Goal: Task Accomplishment & Management: Manage account settings

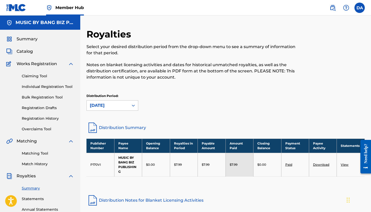
click at [336, 101] on div "Distribution Period: [DATE]" at bounding box center [225, 102] width 278 height 17
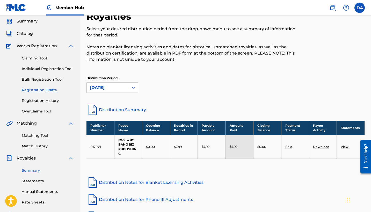
scroll to position [32, 0]
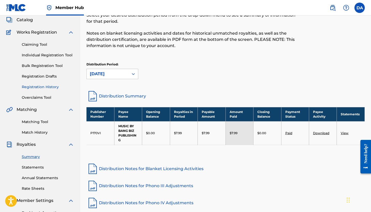
click at [39, 89] on link "Registration History" at bounding box center [48, 86] width 52 height 5
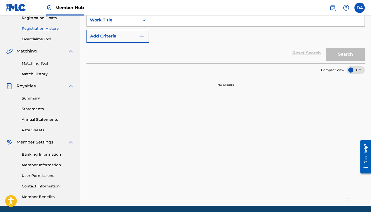
scroll to position [96, 0]
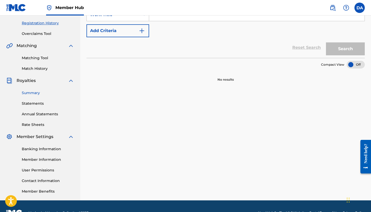
click at [33, 93] on link "Summary" at bounding box center [48, 92] width 52 height 5
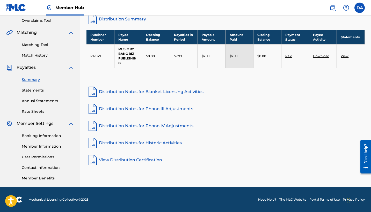
scroll to position [109, 0]
click at [149, 91] on link "Distribution Notes for Blanket Licensing Activities" at bounding box center [225, 92] width 278 height 12
click at [133, 109] on link "Distribution Notes for Phono III Adjustments" at bounding box center [225, 109] width 278 height 12
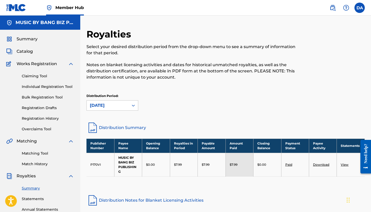
scroll to position [0, 0]
click at [27, 41] on span "Summary" at bounding box center [27, 39] width 21 height 6
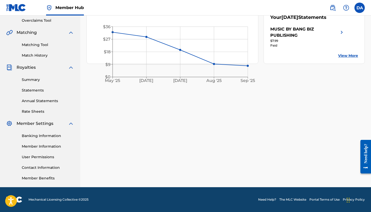
scroll to position [109, 0]
click at [34, 112] on link "Rate Sheets" at bounding box center [48, 111] width 52 height 5
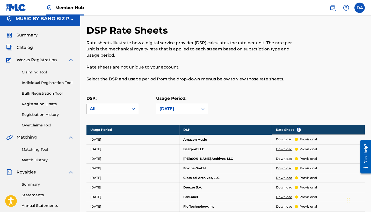
scroll to position [6, 0]
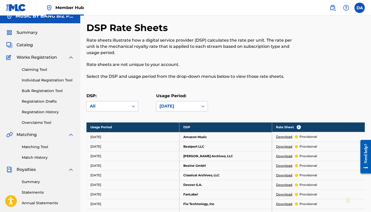
click at [282, 137] on link "Download" at bounding box center [284, 137] width 16 height 5
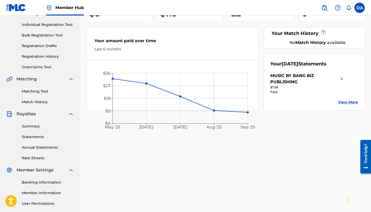
scroll to position [72, 0]
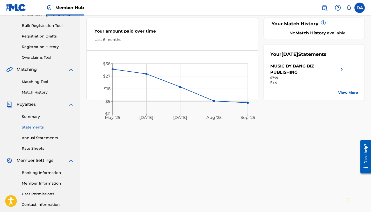
click at [39, 126] on link "Statements" at bounding box center [48, 127] width 52 height 5
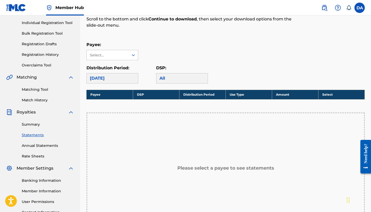
scroll to position [127, 0]
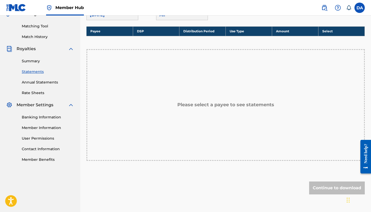
click at [137, 142] on div "Please select a payee to see statements" at bounding box center [225, 105] width 278 height 112
click at [30, 61] on link "Summary" at bounding box center [48, 61] width 52 height 5
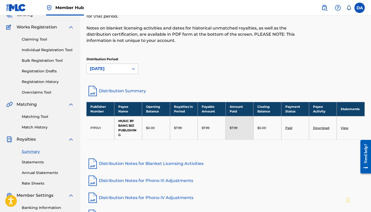
scroll to position [26, 0]
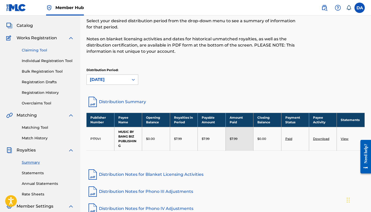
click at [40, 50] on link "Claiming Tool" at bounding box center [48, 50] width 52 height 5
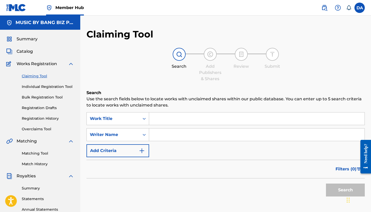
click at [157, 135] on input "Search Form" at bounding box center [256, 135] width 215 height 12
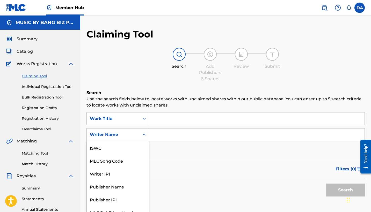
scroll to position [6, 0]
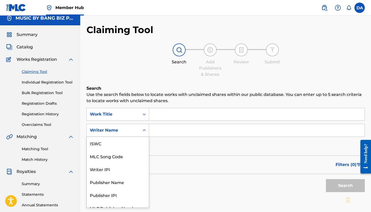
click at [146, 135] on div "Search Form" at bounding box center [144, 130] width 9 height 12
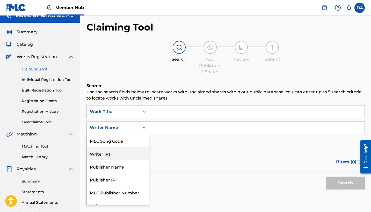
scroll to position [20, 0]
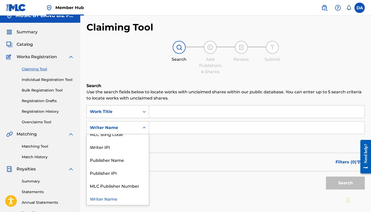
click at [120, 200] on div "Writer Name" at bounding box center [118, 198] width 62 height 13
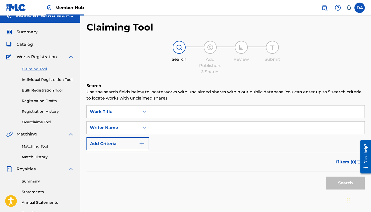
click at [172, 127] on input "Search Form" at bounding box center [256, 128] width 215 height 12
type input "trapland pat"
click at [337, 184] on button "Search" at bounding box center [345, 183] width 39 height 13
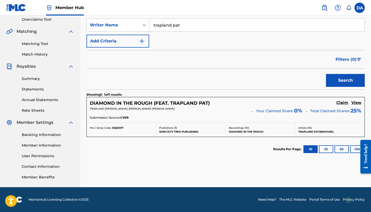
scroll to position [110, 0]
click at [171, 104] on h5 "DIAMOND IN THE ROUGH (FEAT. TRAPLAND PAT)" at bounding box center [150, 103] width 120 height 6
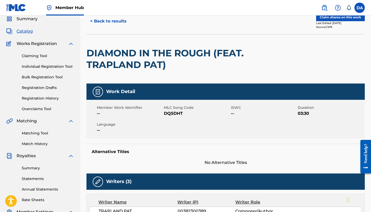
scroll to position [19, 0]
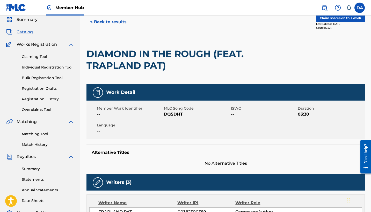
click at [33, 45] on span "Works Registration" at bounding box center [37, 44] width 40 height 6
click at [25, 33] on span "Catalog" at bounding box center [25, 32] width 16 height 6
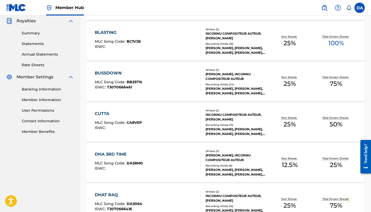
scroll to position [156, 0]
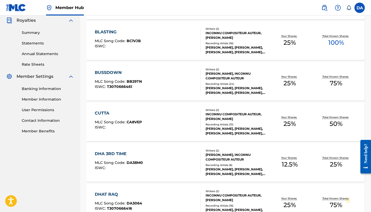
click at [335, 84] on span "75 %" at bounding box center [336, 83] width 12 height 9
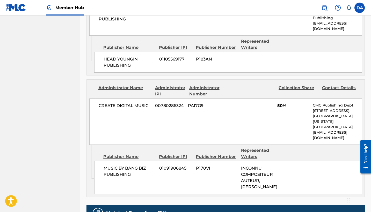
scroll to position [286, 0]
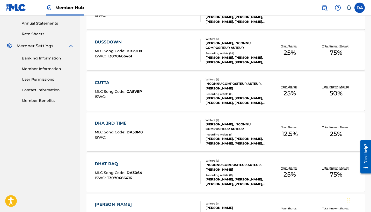
scroll to position [190, 0]
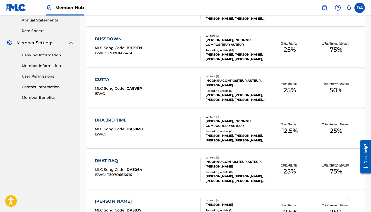
click at [341, 128] on span "25 %" at bounding box center [336, 130] width 12 height 9
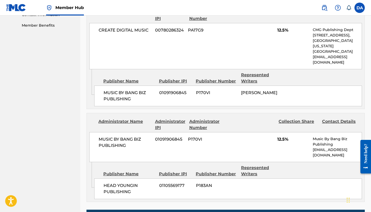
scroll to position [266, 0]
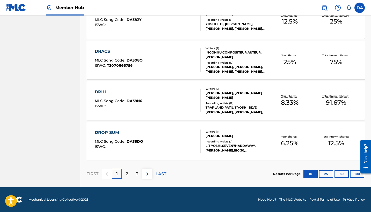
scroll to position [380, 0]
click at [334, 142] on span "12.5 %" at bounding box center [336, 143] width 16 height 9
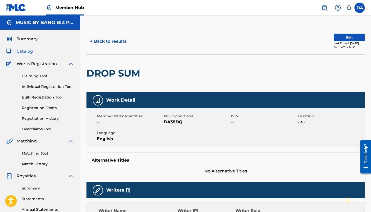
click at [26, 52] on span "Catalog" at bounding box center [25, 51] width 16 height 6
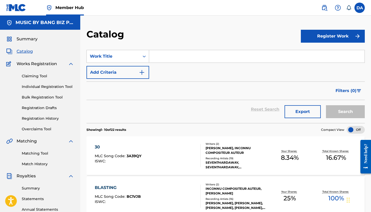
click at [174, 56] on input "Search Form" at bounding box center [256, 56] width 215 height 12
